Goal: Task Accomplishment & Management: Manage account settings

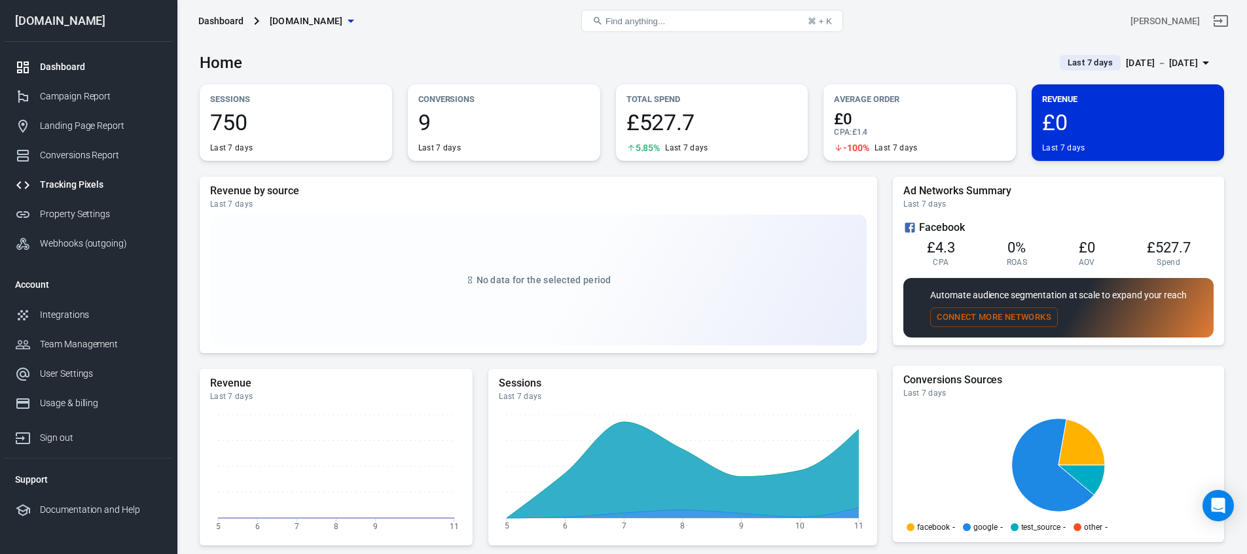
click at [53, 178] on div "Tracking Pixels" at bounding box center [101, 185] width 122 height 14
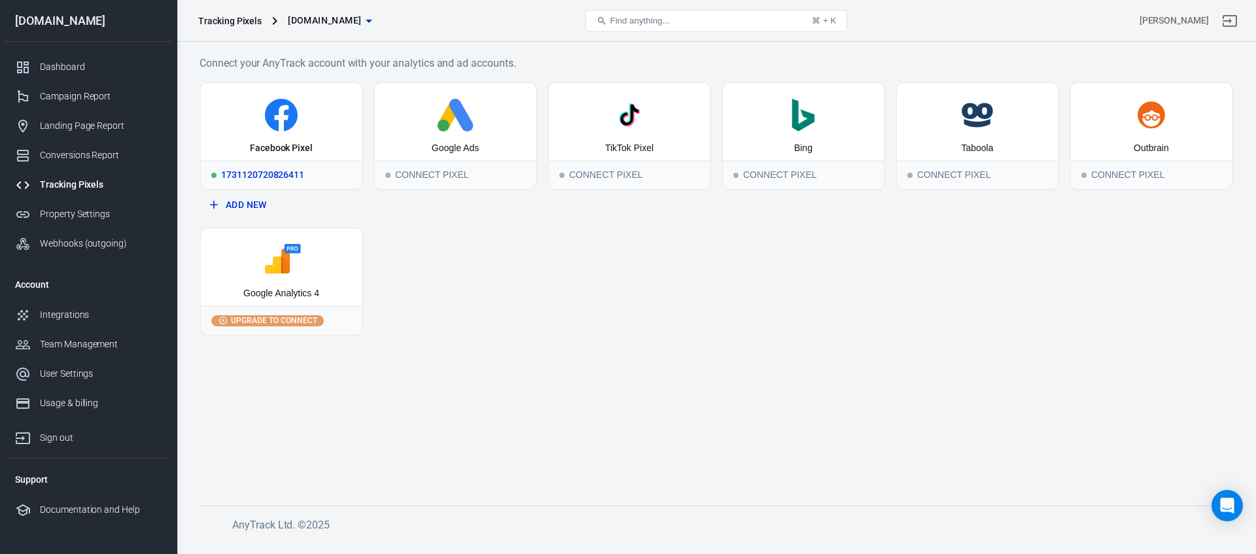
click at [271, 115] on icon at bounding box center [281, 115] width 33 height 33
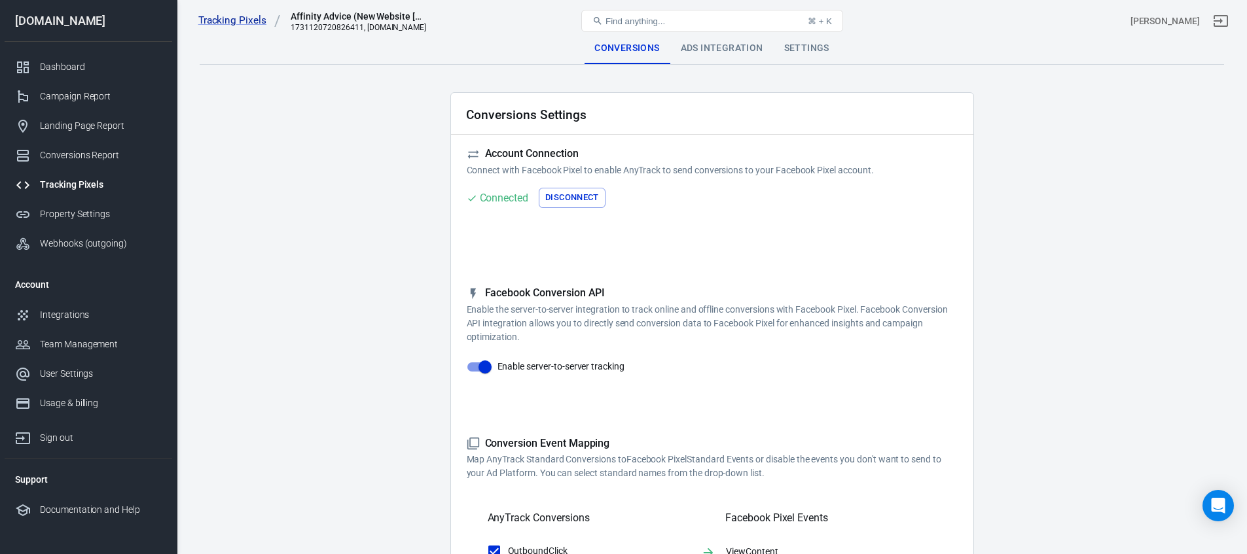
click at [559, 191] on button "Disconnect" at bounding box center [572, 198] width 67 height 20
click at [733, 41] on div "Tracking Pixels Affinity Advice (New Website [DATE]) 1731120720826411, [DOMAIN_…" at bounding box center [711, 21] width 1069 height 42
click at [734, 45] on div "Ads Integration" at bounding box center [731, 48] width 103 height 31
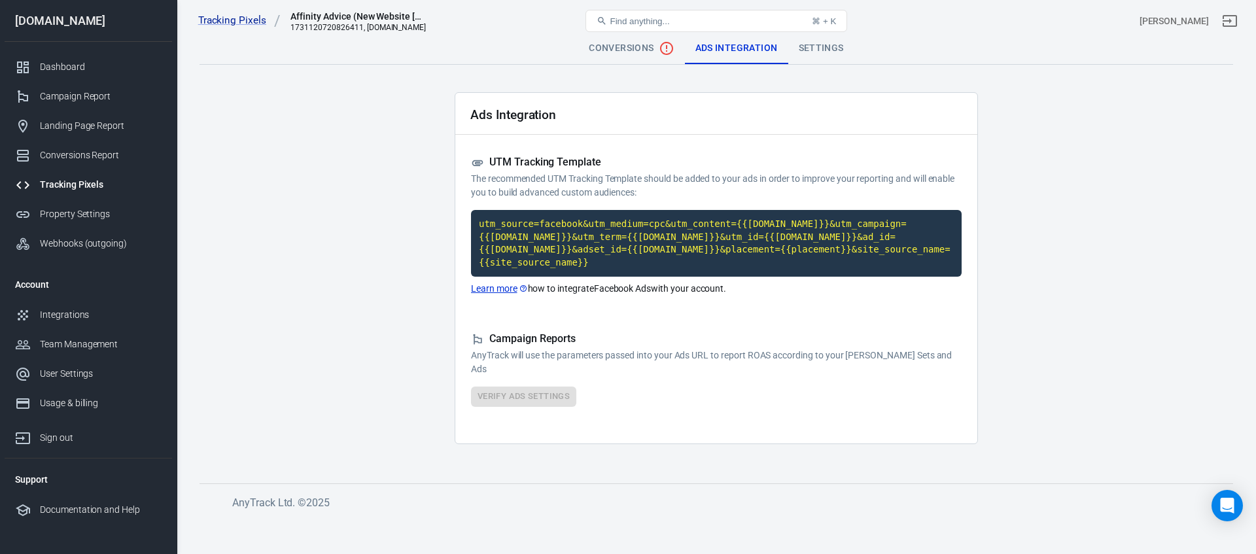
click at [827, 48] on div "Settings" at bounding box center [822, 48] width 66 height 31
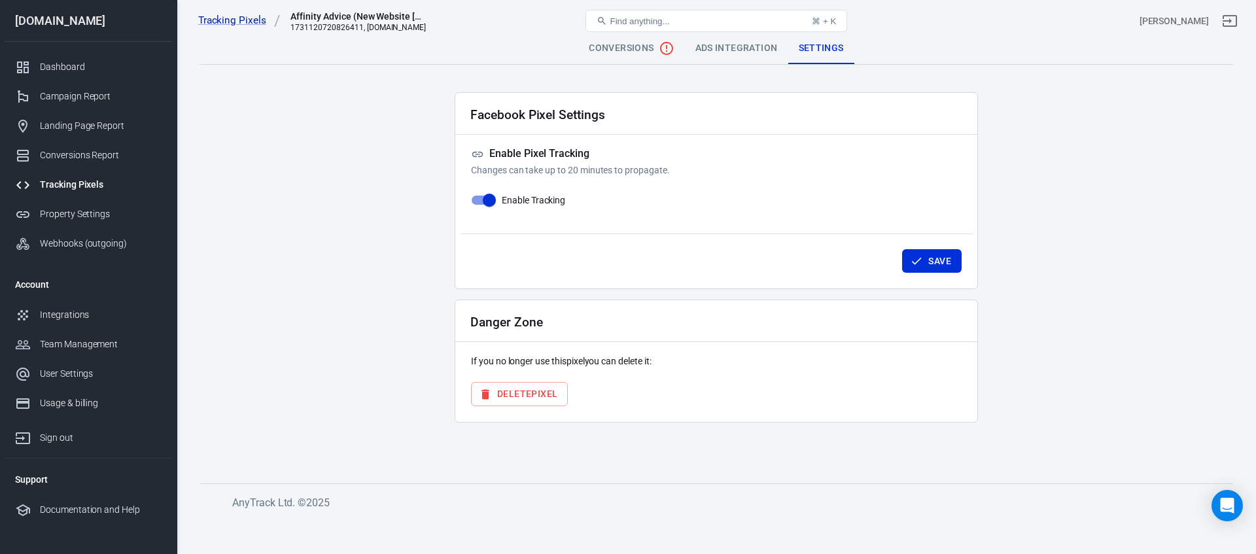
click at [524, 397] on button "Delete Pixel" at bounding box center [519, 394] width 97 height 24
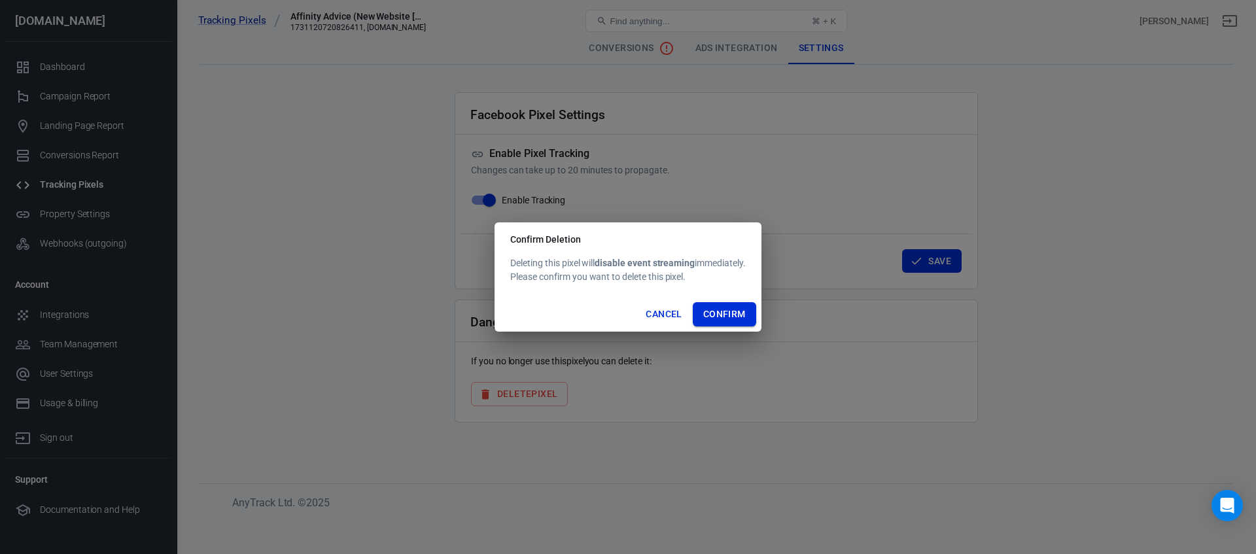
click at [719, 317] on button "Confirm" at bounding box center [724, 314] width 63 height 24
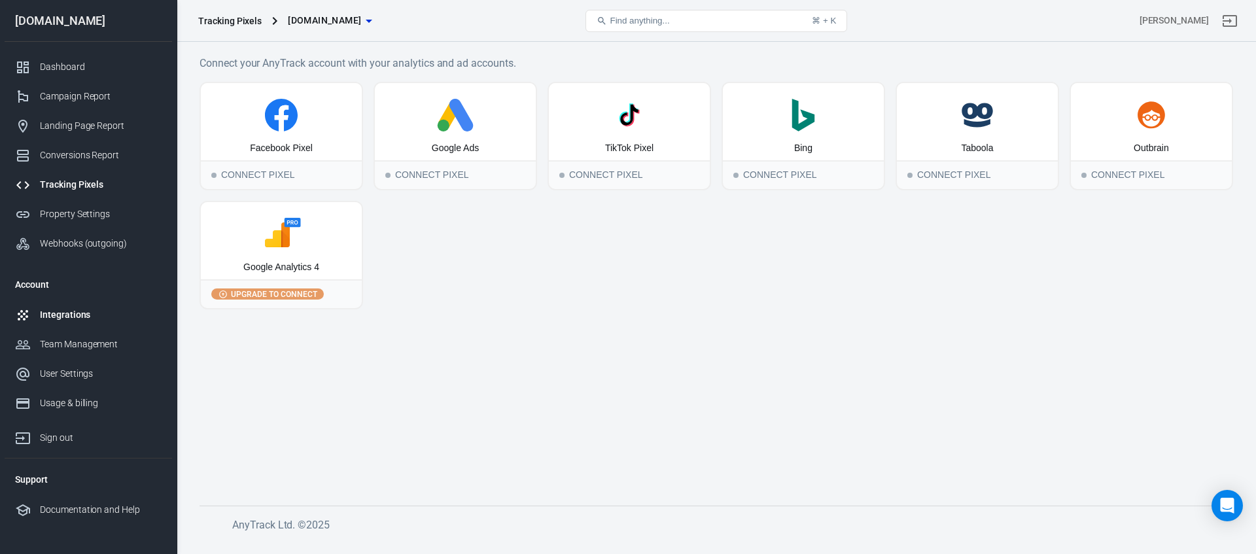
click at [56, 319] on div "Integrations" at bounding box center [101, 315] width 122 height 14
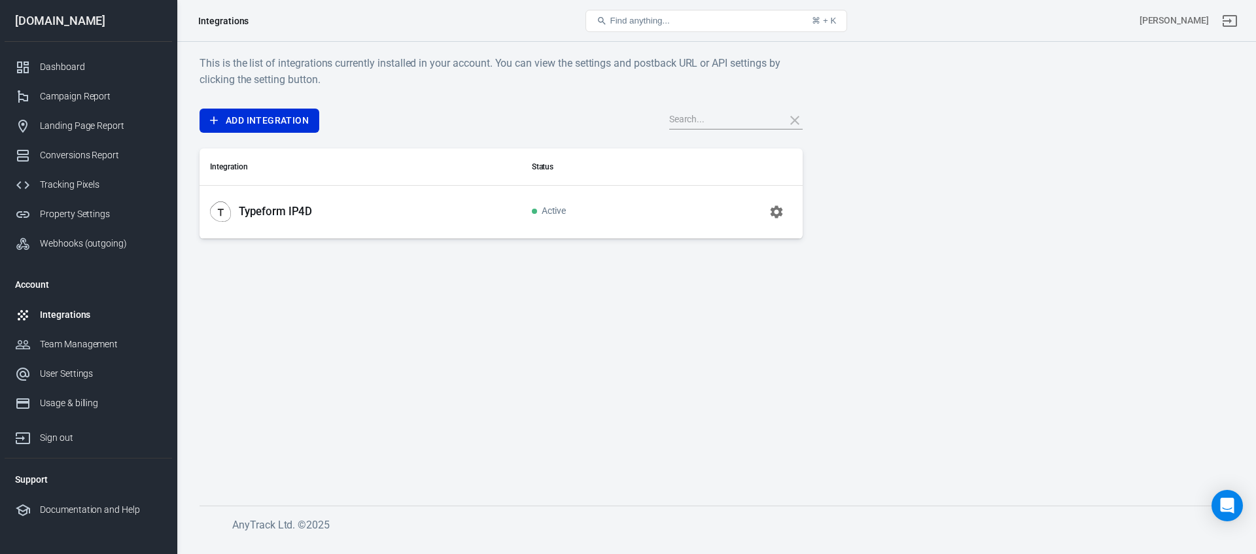
click at [775, 204] on icon "button" at bounding box center [777, 212] width 16 height 16
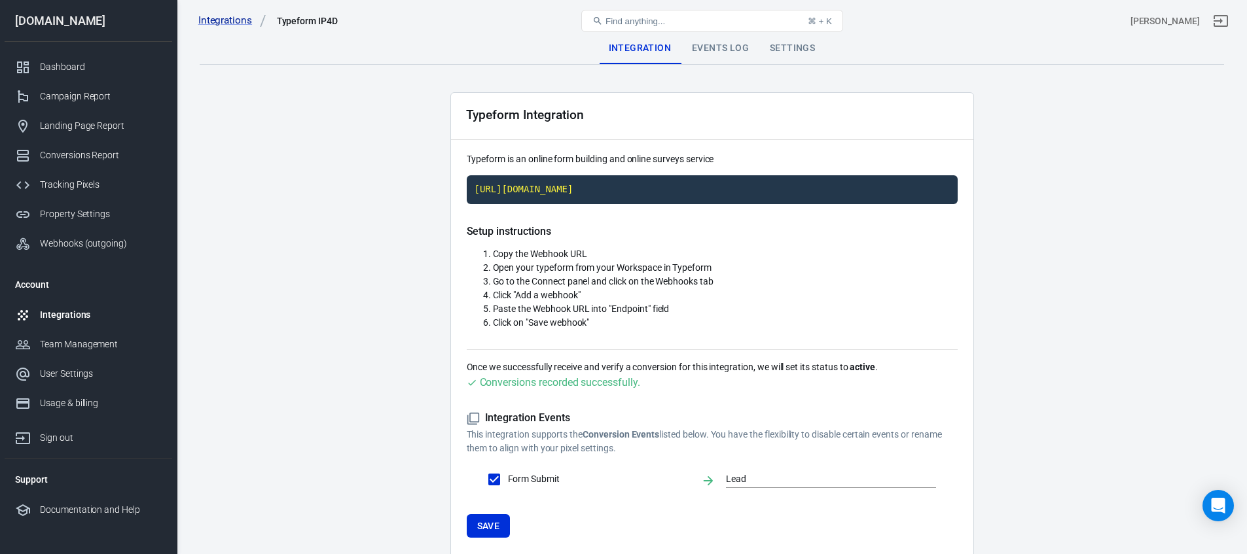
click at [802, 40] on div "Integrations Typeform IP4D Find anything... ⌘ + K [PERSON_NAME]" at bounding box center [711, 21] width 1069 height 42
click at [799, 46] on div "Settings" at bounding box center [792, 48] width 66 height 31
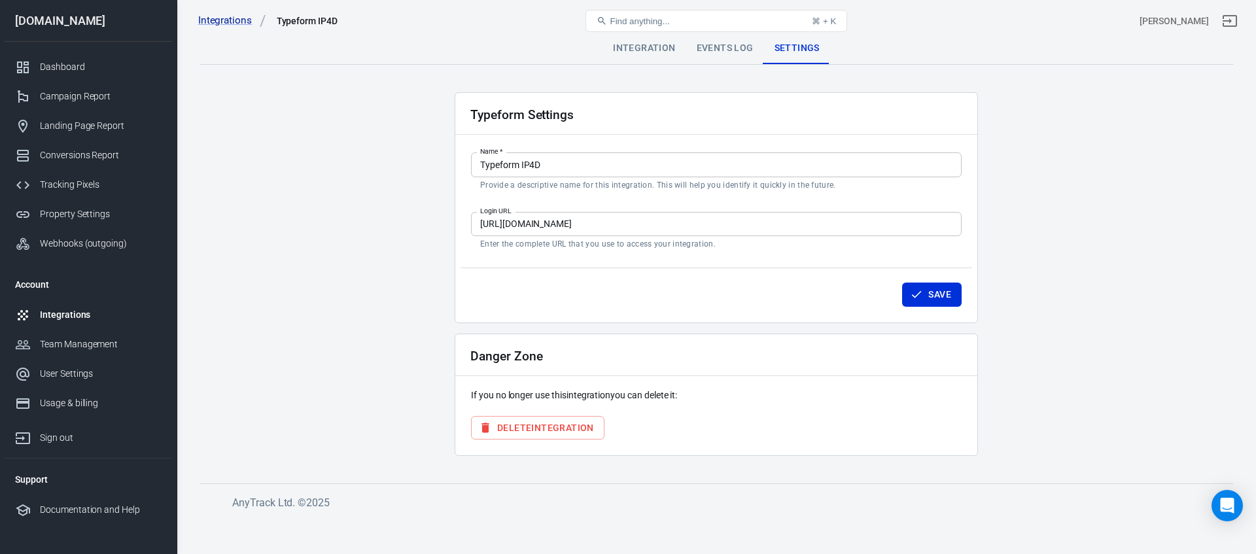
click at [571, 429] on button "Delete Integration" at bounding box center [538, 428] width 134 height 24
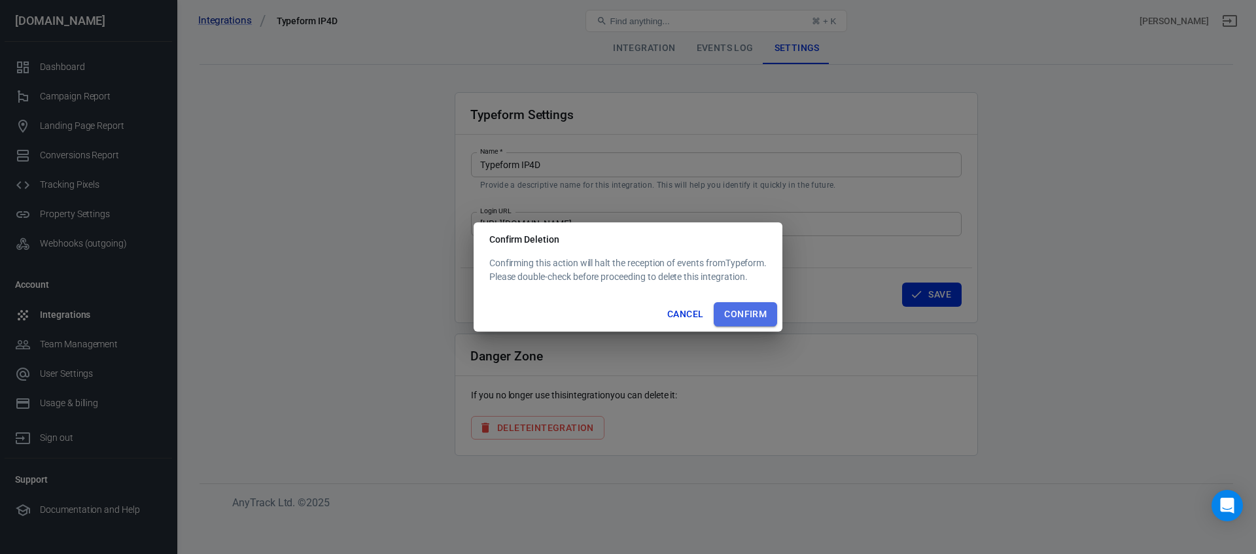
click at [740, 317] on button "Confirm" at bounding box center [745, 314] width 63 height 24
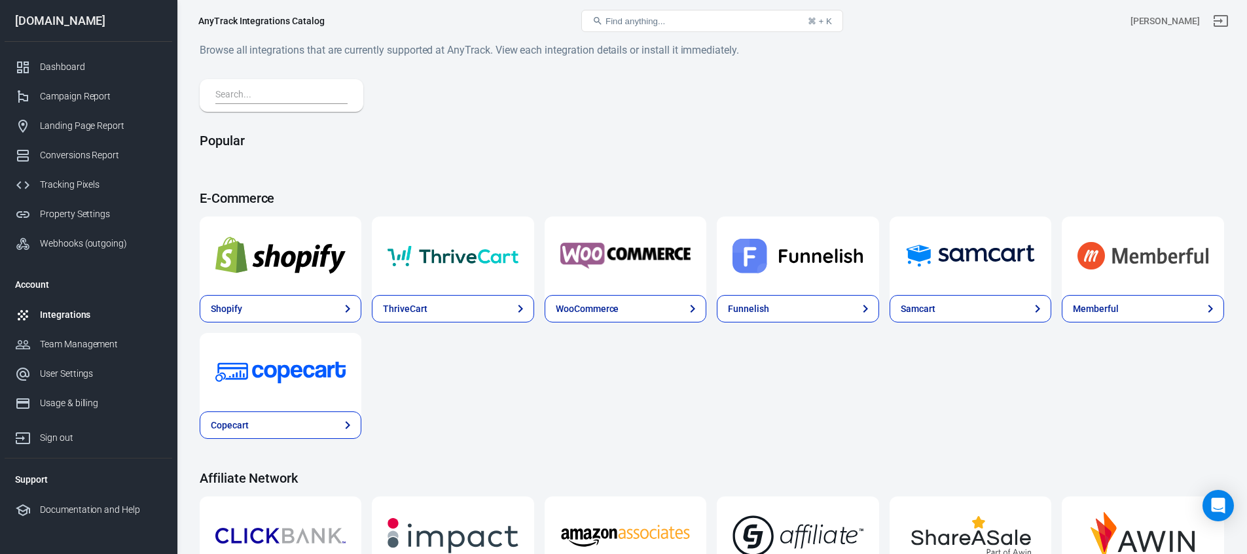
click at [71, 315] on div "Integrations" at bounding box center [101, 315] width 122 height 14
click at [75, 240] on div "Webhooks (outgoing)" at bounding box center [101, 244] width 122 height 14
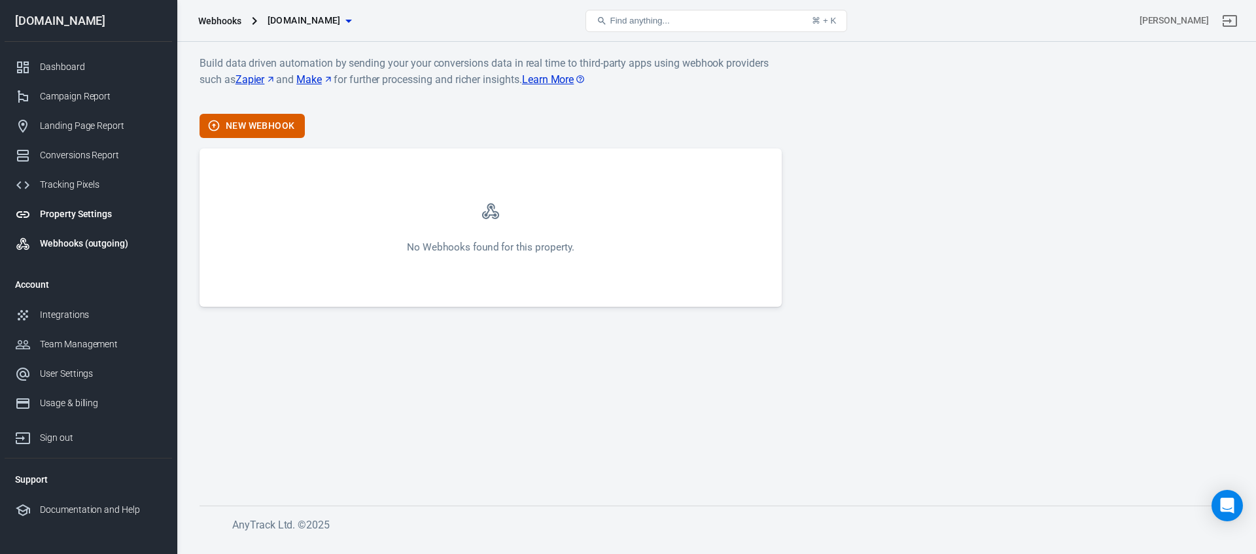
click at [73, 224] on link "Property Settings" at bounding box center [89, 214] width 168 height 29
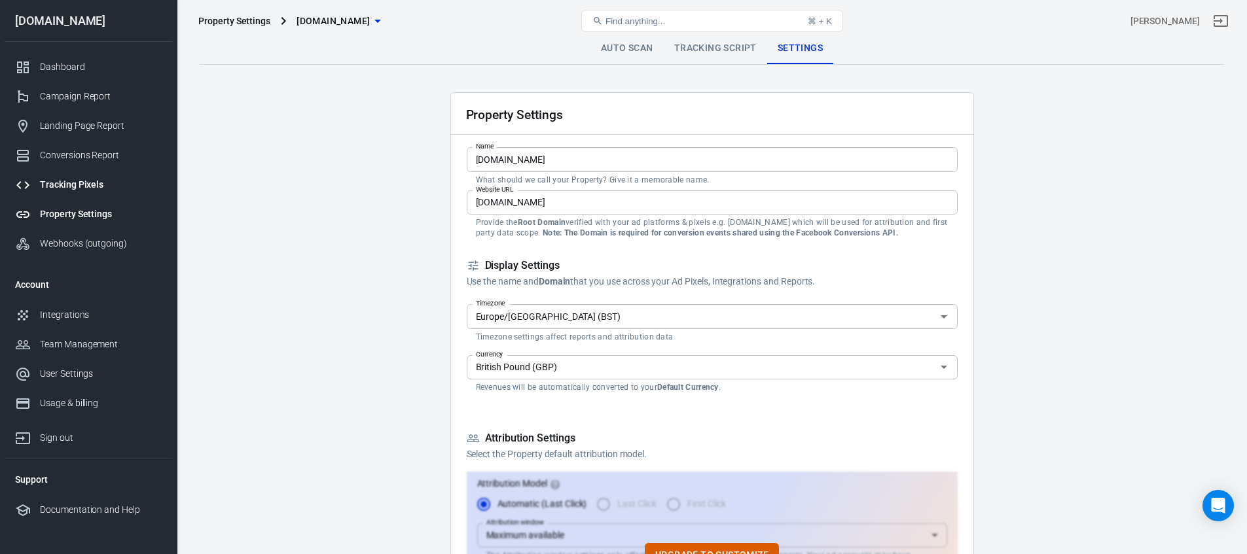
click at [72, 188] on div "Tracking Pixels" at bounding box center [101, 185] width 122 height 14
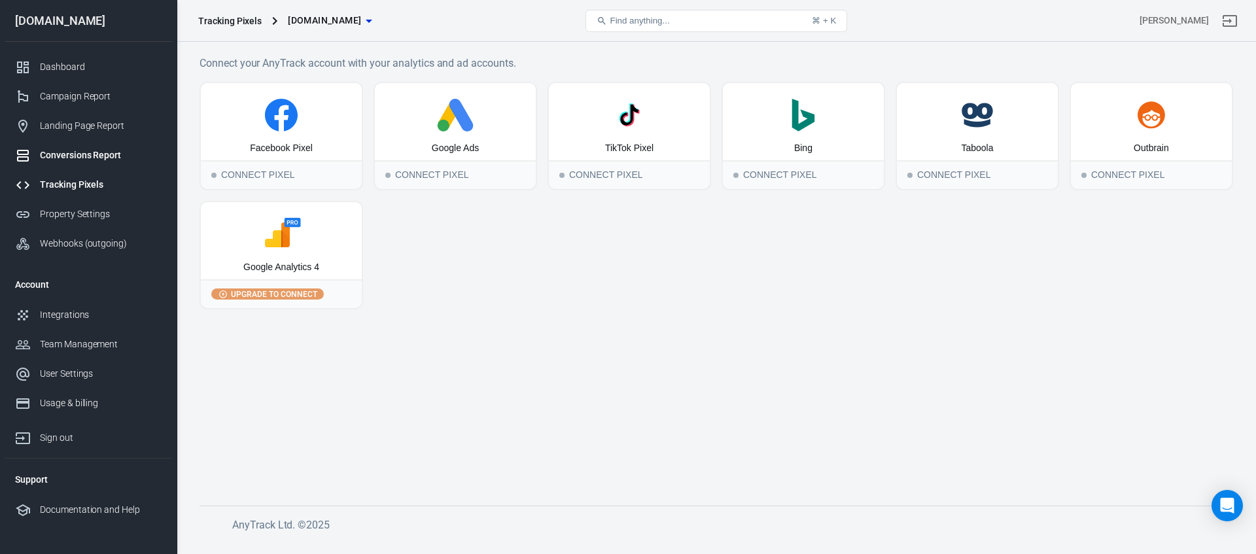
click at [75, 149] on div "Conversions Report" at bounding box center [101, 156] width 122 height 14
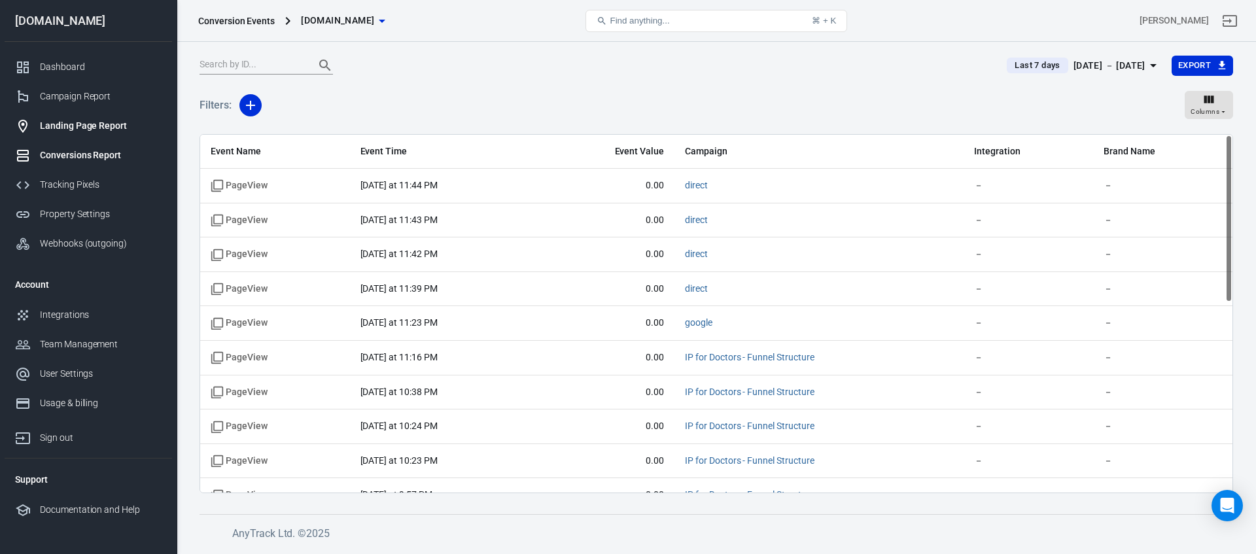
click at [76, 127] on div "Landing Page Report" at bounding box center [101, 126] width 122 height 14
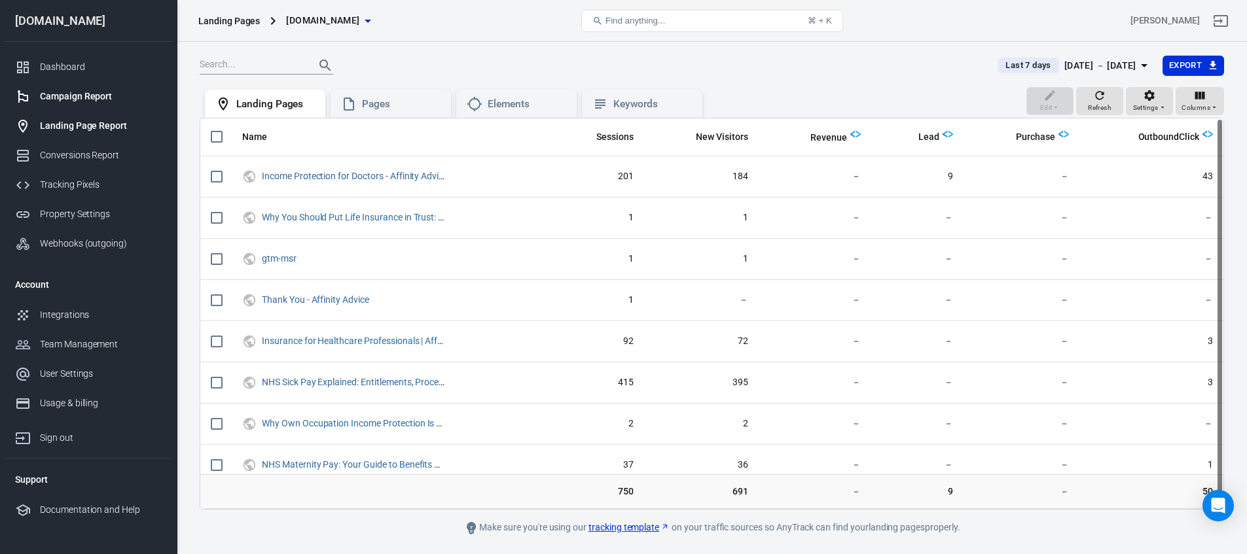
click at [86, 96] on div "Campaign Report" at bounding box center [101, 97] width 122 height 14
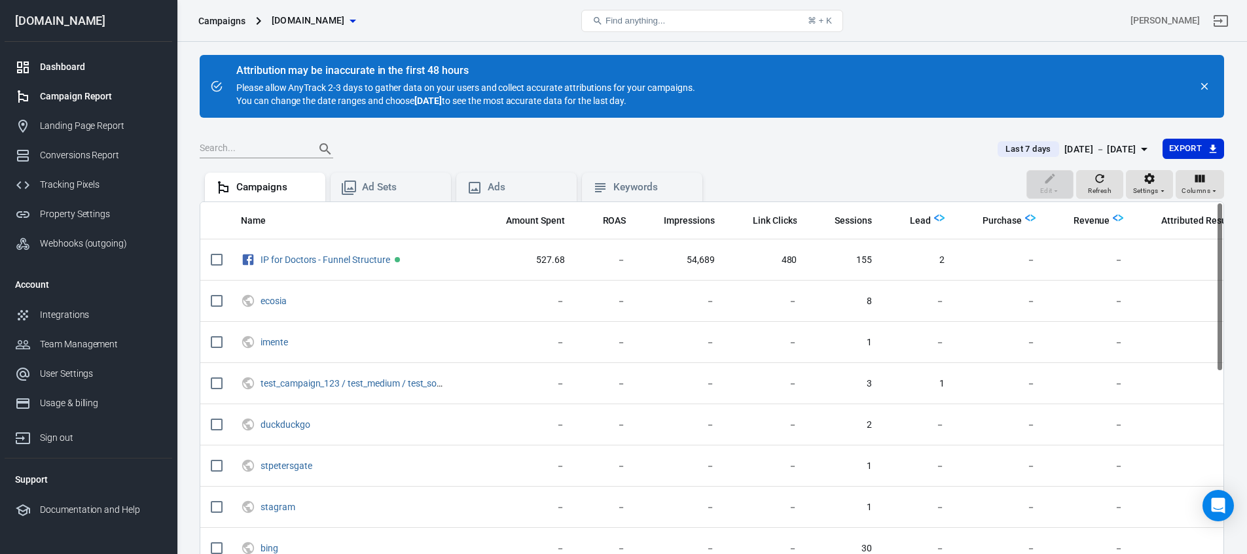
click at [52, 65] on div "Dashboard" at bounding box center [101, 67] width 122 height 14
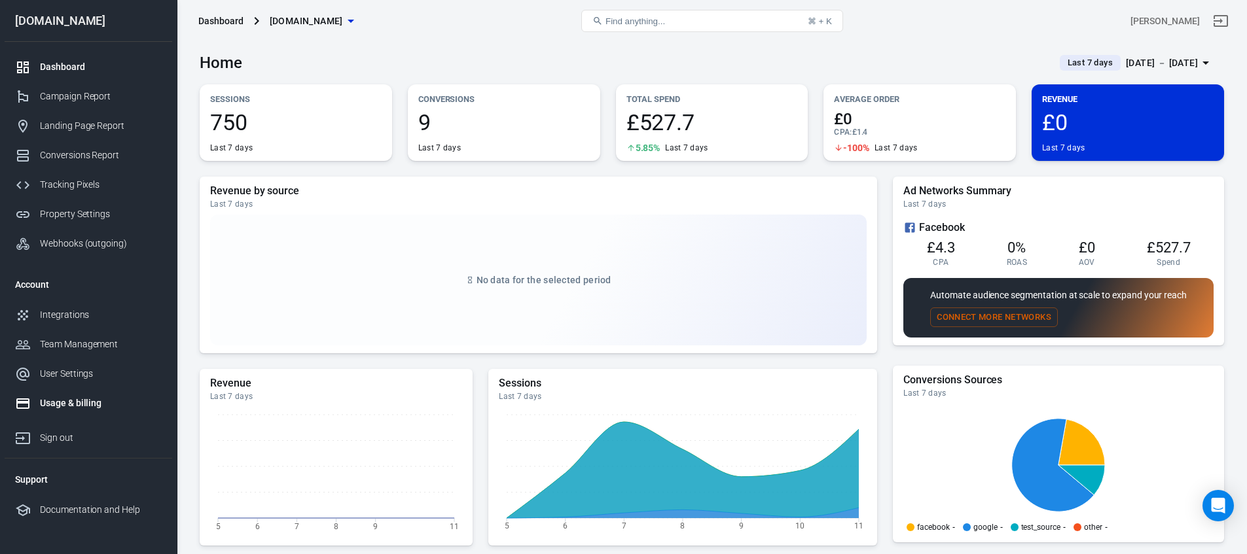
click at [56, 403] on div "Usage & billing" at bounding box center [101, 404] width 122 height 14
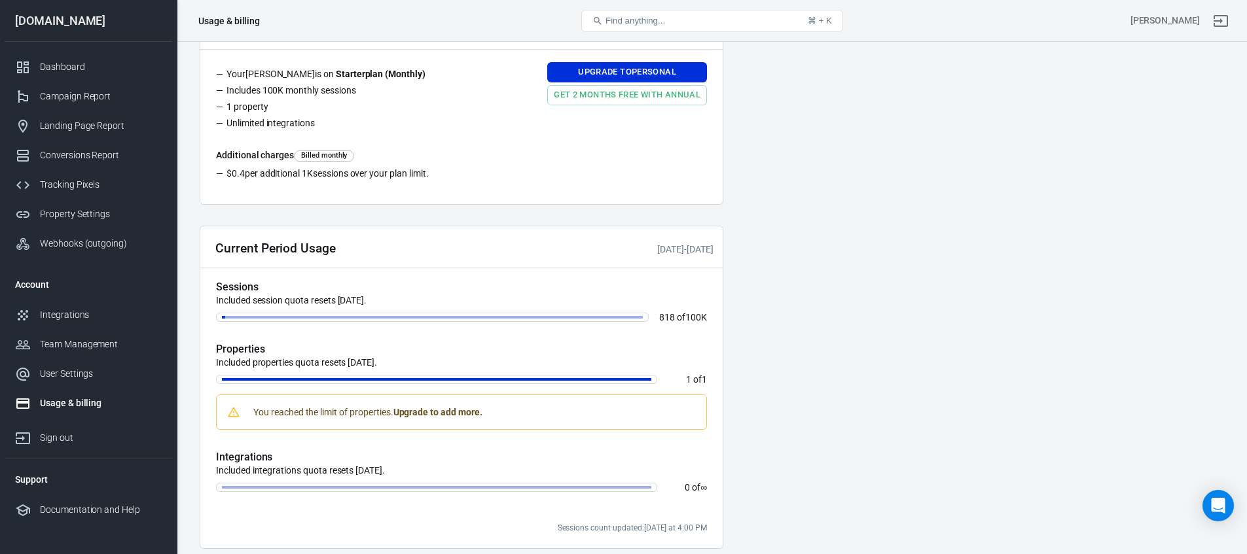
scroll to position [406, 0]
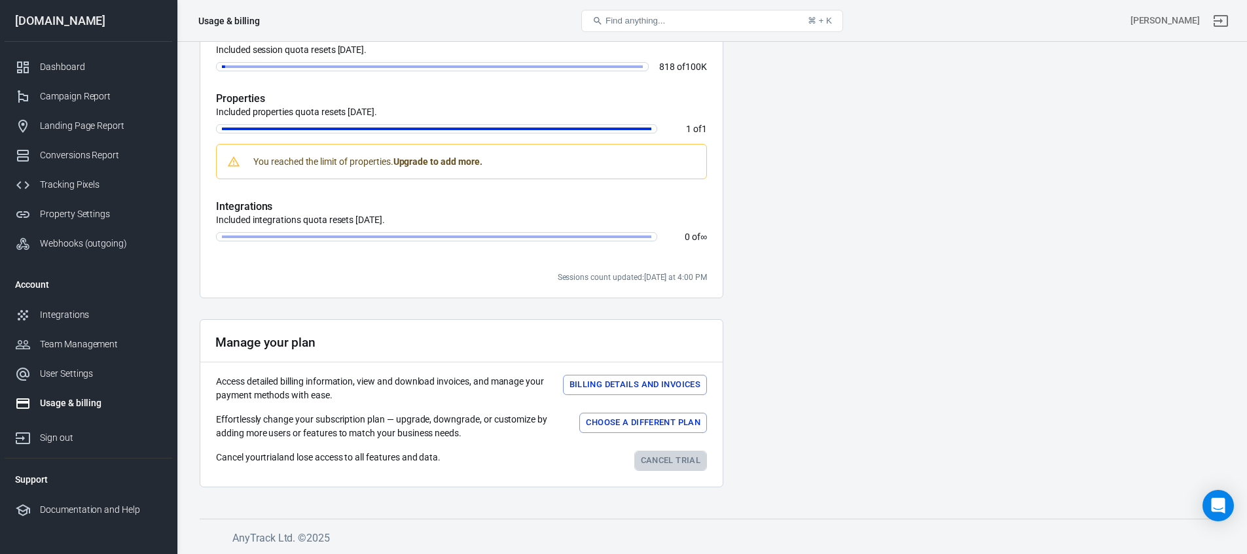
click at [662, 467] on link "Cancel trial" at bounding box center [670, 461] width 73 height 20
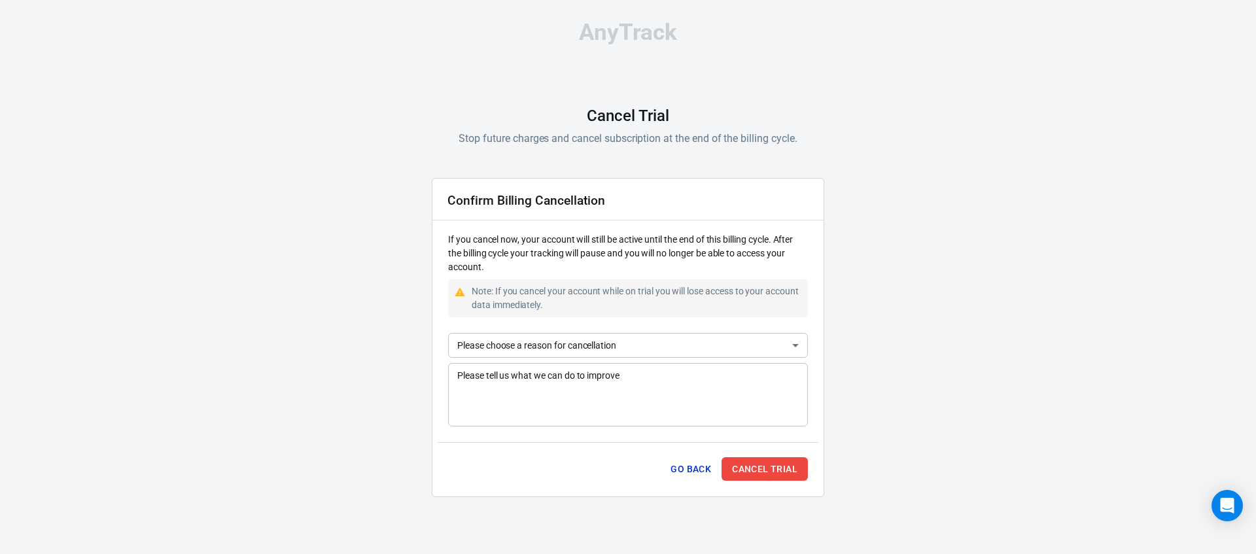
click at [621, 337] on body "AnyTrack Cancel Trial Stop future charges and cancel subscription at the end of…" at bounding box center [628, 264] width 1256 height 529
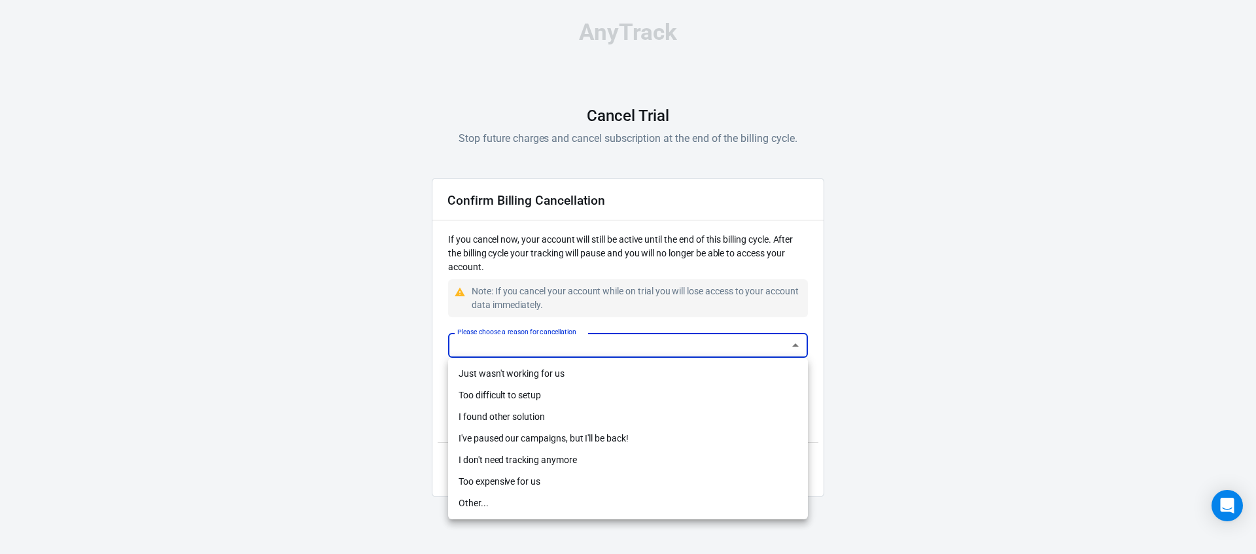
click at [531, 378] on li "Just wasn't working for us" at bounding box center [628, 374] width 360 height 22
type input "not-working"
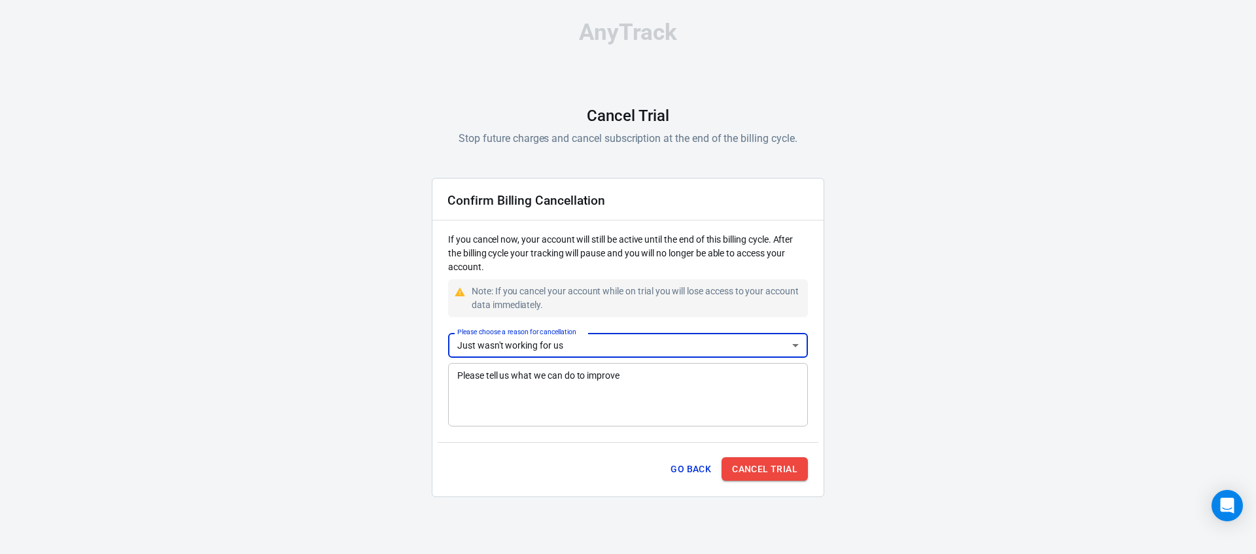
click at [776, 472] on button "Cancel Trial" at bounding box center [765, 469] width 86 height 24
